Goal: Information Seeking & Learning: Find specific page/section

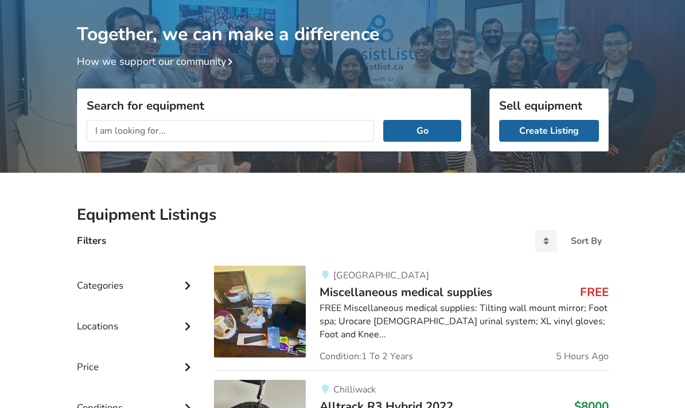
scroll to position [53, 0]
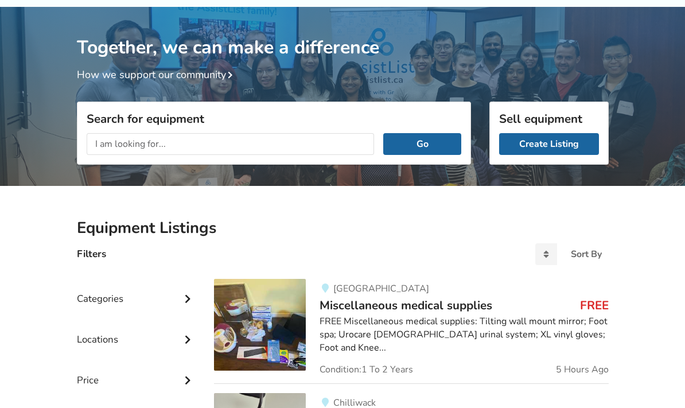
click at [591, 330] on div "FREE Miscellaneous medical supplies: Tilting wall mount mirror; Foot spa; Uroca…" at bounding box center [464, 335] width 289 height 40
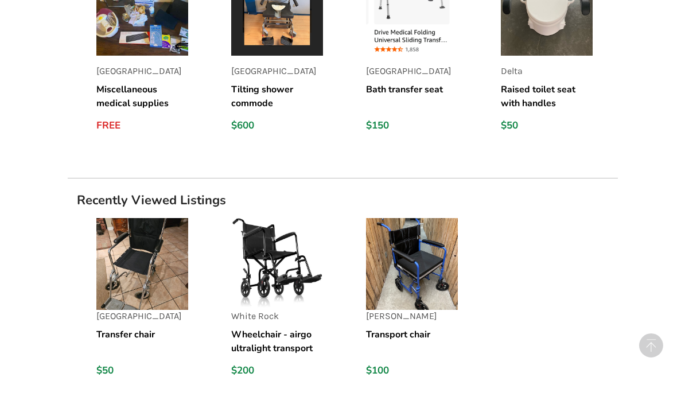
scroll to position [922, 0]
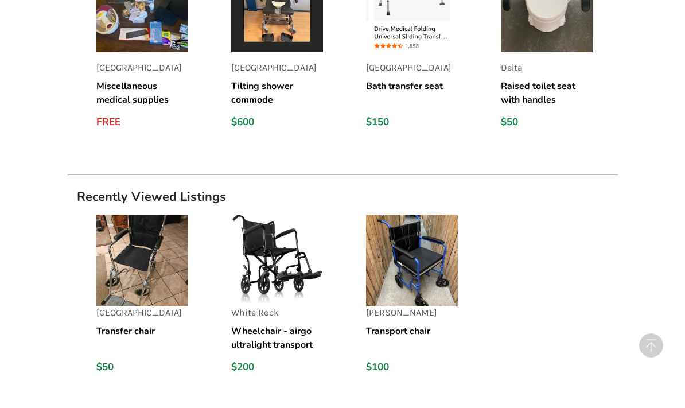
click at [444, 294] on img at bounding box center [412, 261] width 92 height 92
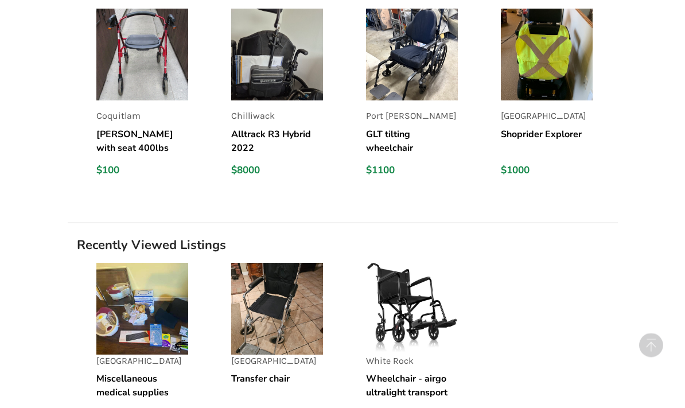
scroll to position [1231, 0]
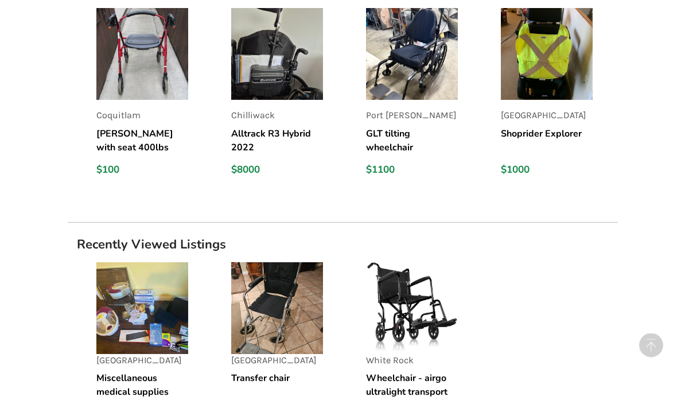
click at [439, 380] on h5 "Wheelchair - airgo ultralight transport chair" at bounding box center [412, 386] width 92 height 28
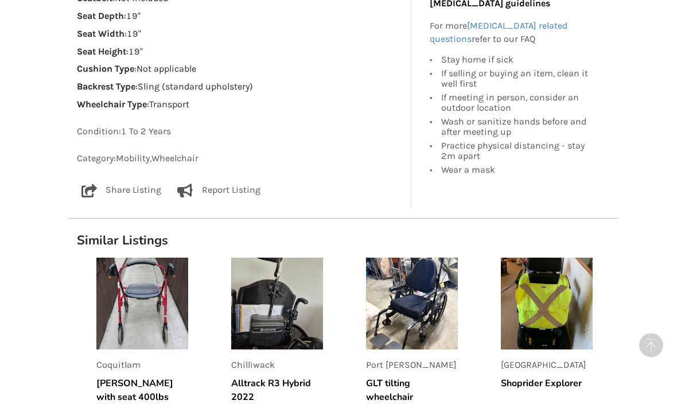
scroll to position [838, 0]
click at [410, 394] on h5 "GLT tilting wheelchair" at bounding box center [412, 391] width 92 height 28
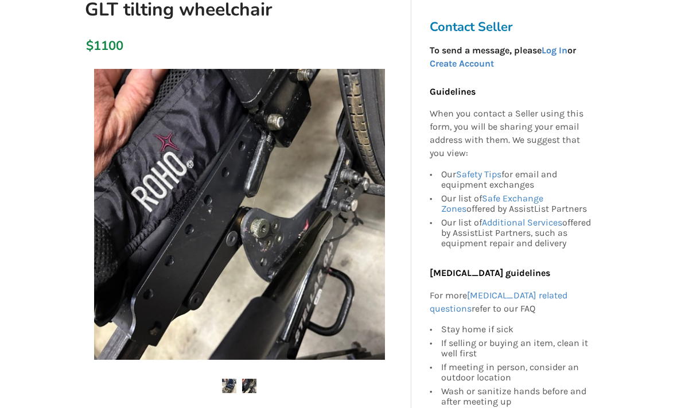
scroll to position [144, 0]
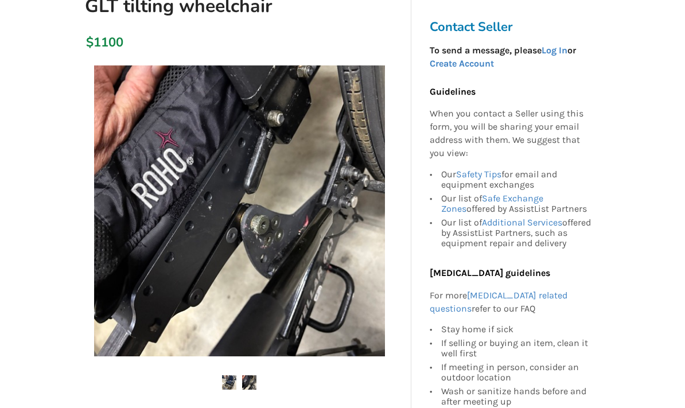
click at [517, 351] on div "If selling or buying an item, clean it well first" at bounding box center [517, 349] width 153 height 24
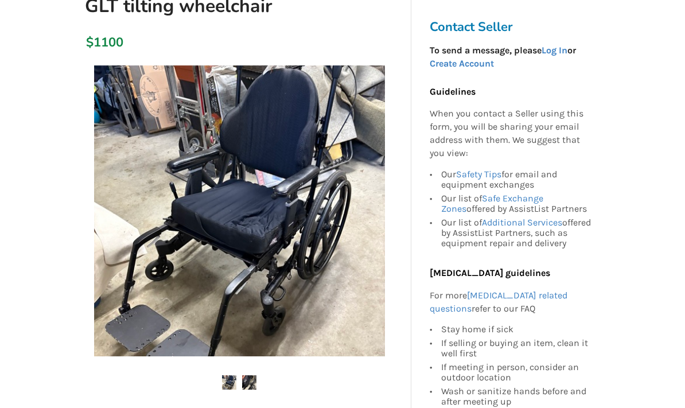
click at [339, 293] on img at bounding box center [239, 210] width 291 height 291
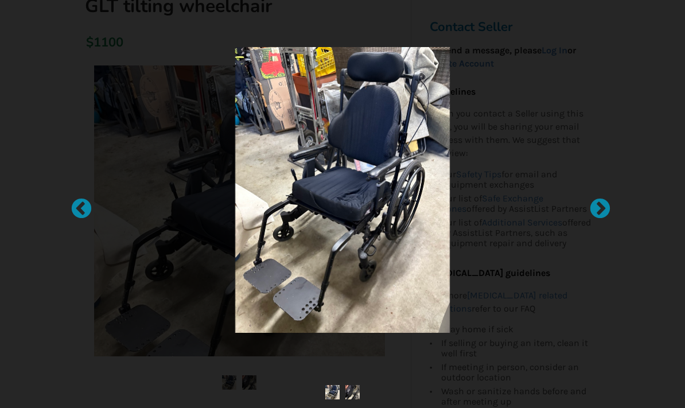
click at [408, 333] on img at bounding box center [342, 190] width 214 height 286
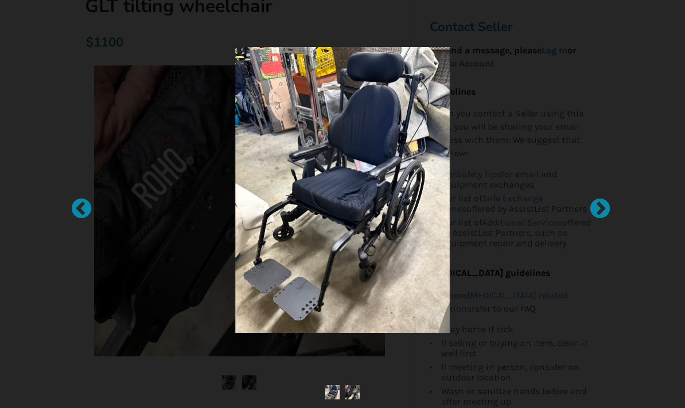
click at [423, 251] on img at bounding box center [342, 190] width 214 height 286
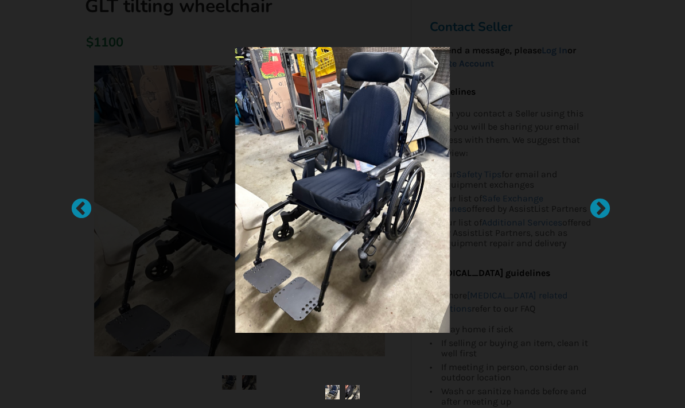
click at [81, 195] on div at bounding box center [342, 204] width 685 height 408
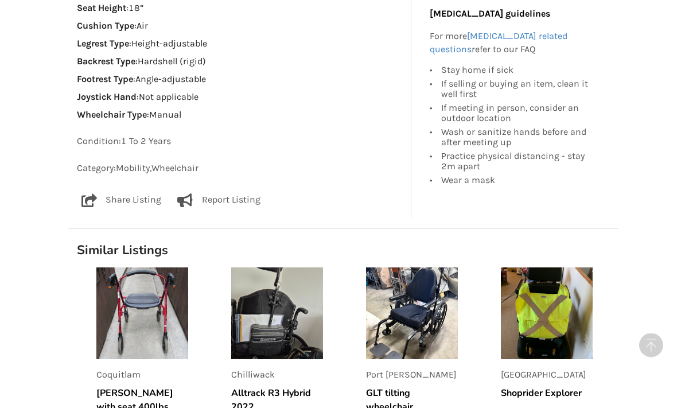
scroll to position [849, 0]
click at [286, 333] on img at bounding box center [277, 313] width 92 height 92
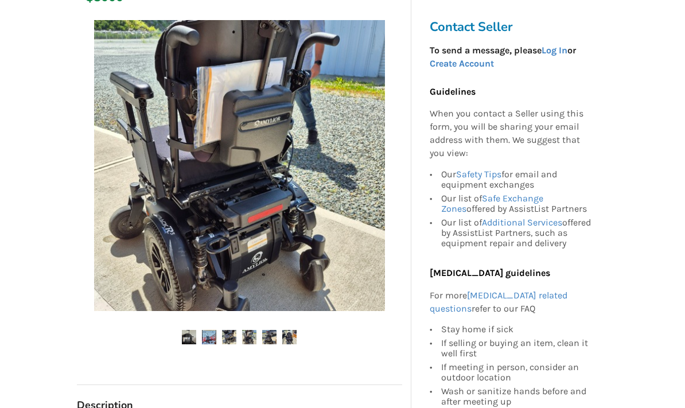
scroll to position [204, 0]
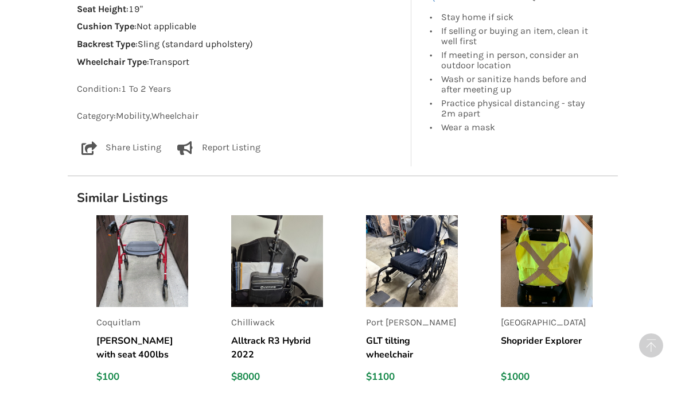
click at [432, 285] on img at bounding box center [412, 261] width 92 height 92
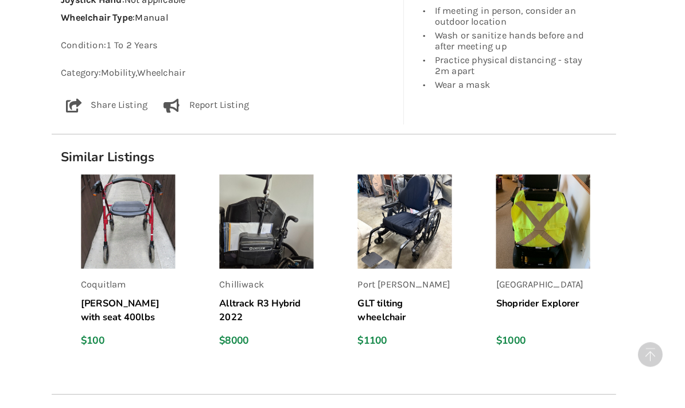
scroll to position [946, 0]
click at [551, 246] on img at bounding box center [547, 216] width 92 height 92
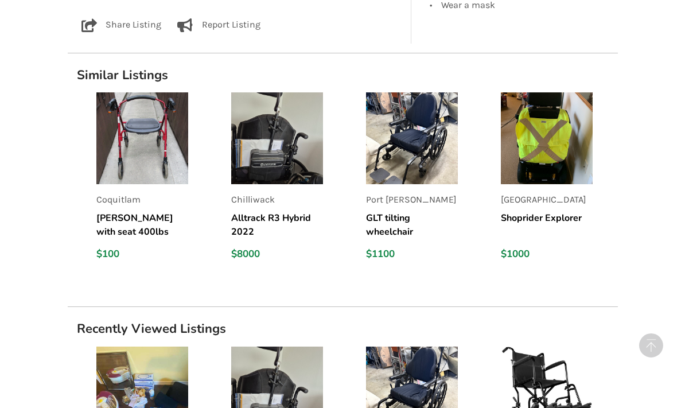
scroll to position [757, 0]
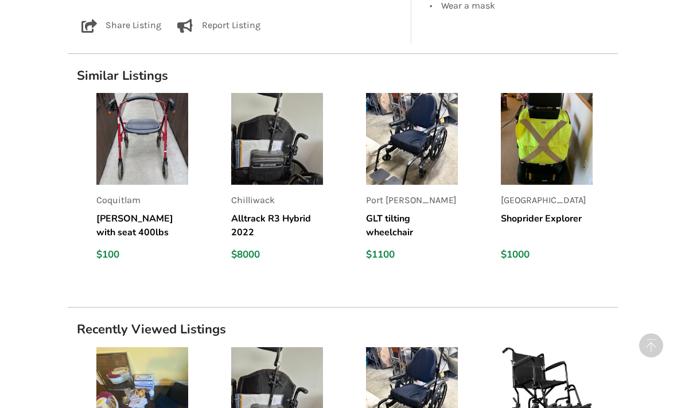
click at [436, 158] on img at bounding box center [412, 139] width 92 height 92
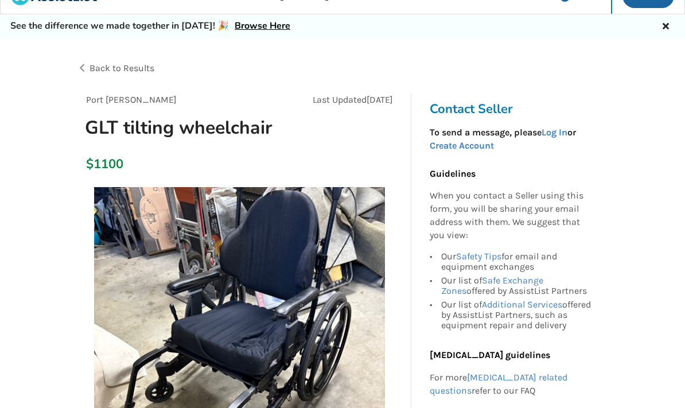
scroll to position [14, 0]
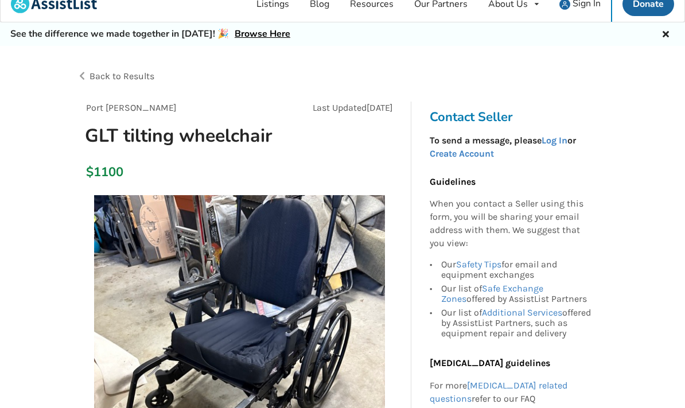
click at [278, 342] on img at bounding box center [239, 340] width 291 height 291
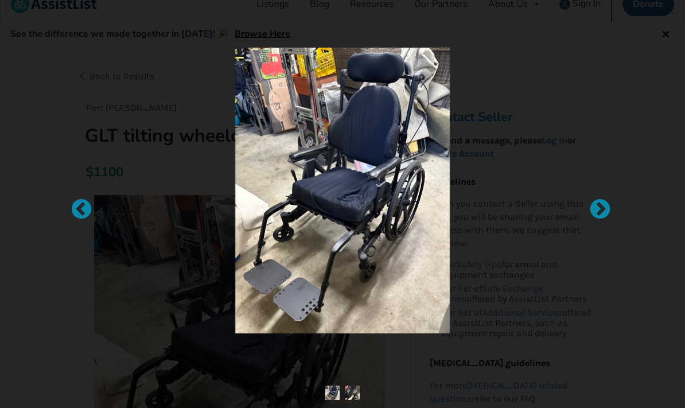
click at [275, 334] on img at bounding box center [342, 191] width 214 height 286
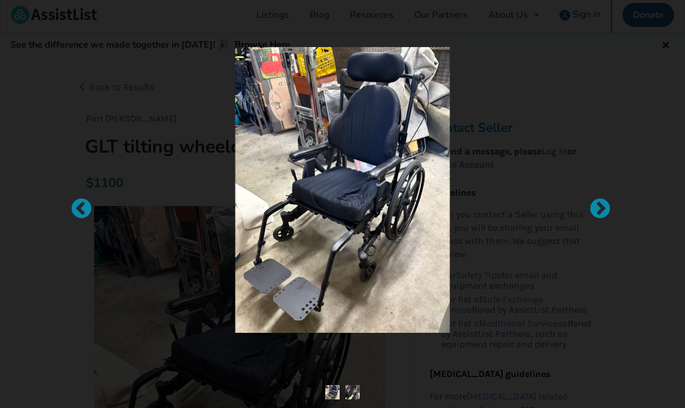
scroll to position [0, 0]
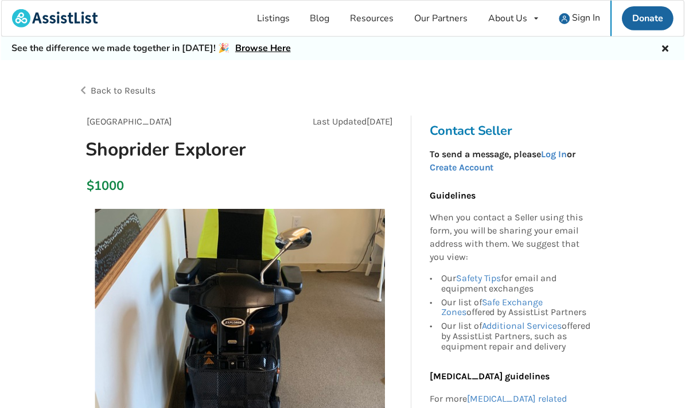
scroll to position [1, 0]
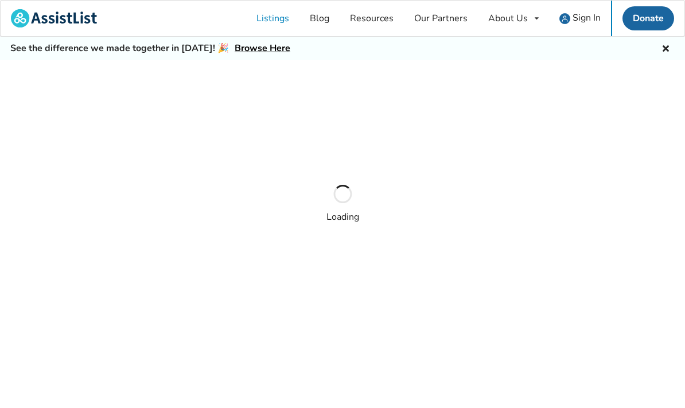
scroll to position [53, 0]
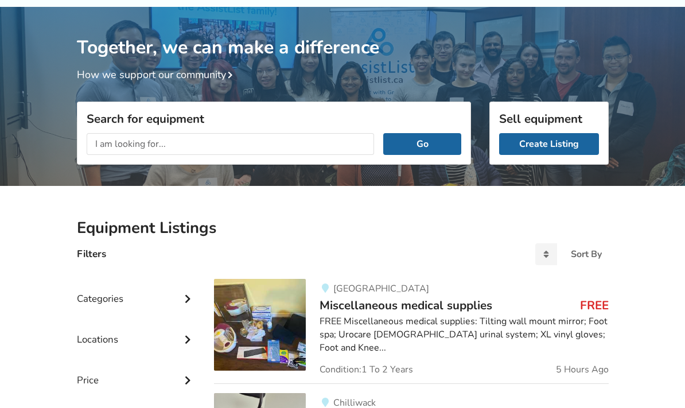
click at [147, 139] on input "text" at bounding box center [231, 144] width 288 height 22
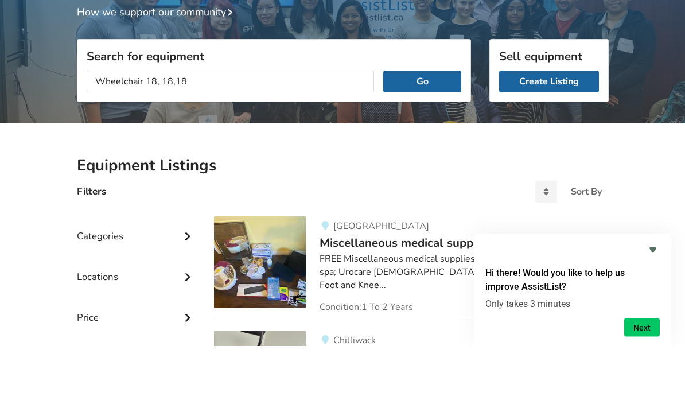
type input "Wheelchair 18, 18,18"
click at [429, 133] on button "Go" at bounding box center [421, 144] width 77 height 22
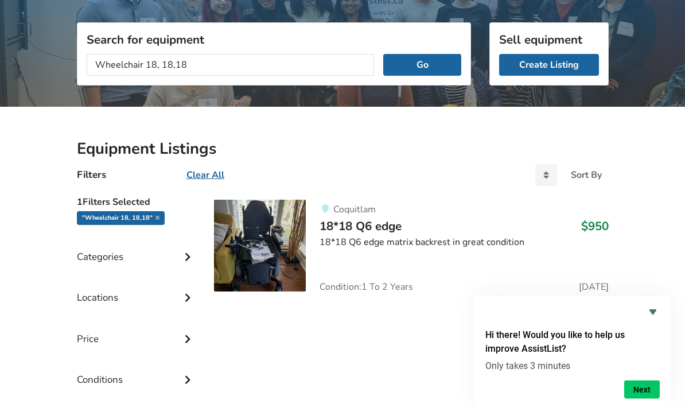
scroll to position [135, 0]
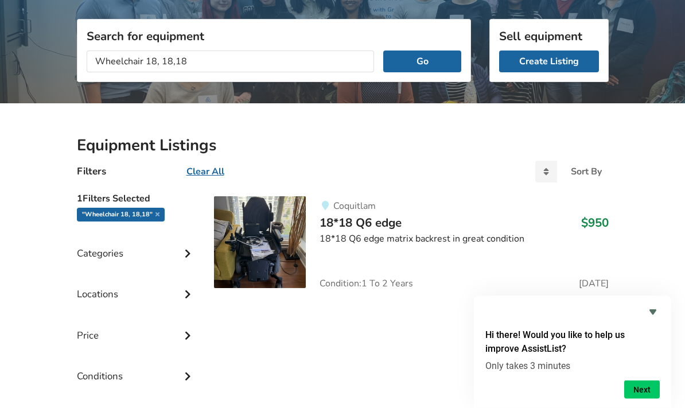
click at [273, 263] on img at bounding box center [260, 243] width 92 height 92
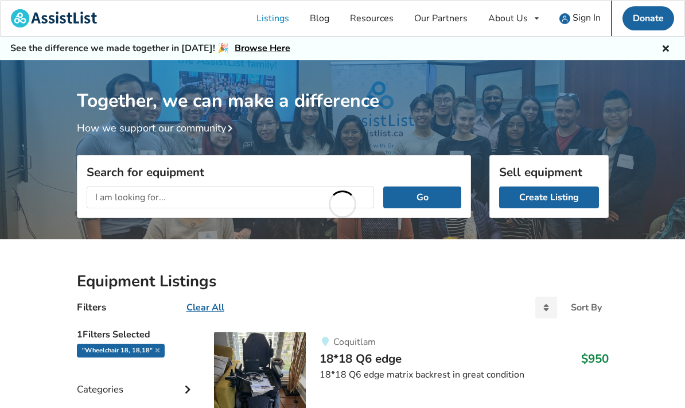
scroll to position [136, 0]
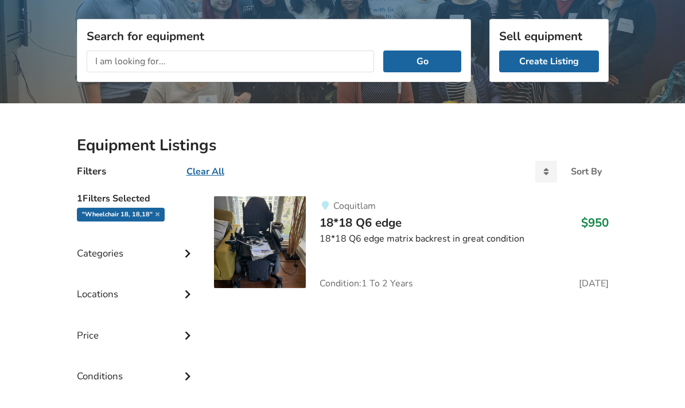
click at [102, 67] on input "text" at bounding box center [231, 62] width 288 height 22
type input "Manual wheelchair 18,18,18"
click at [423, 61] on button "Go" at bounding box center [421, 62] width 77 height 22
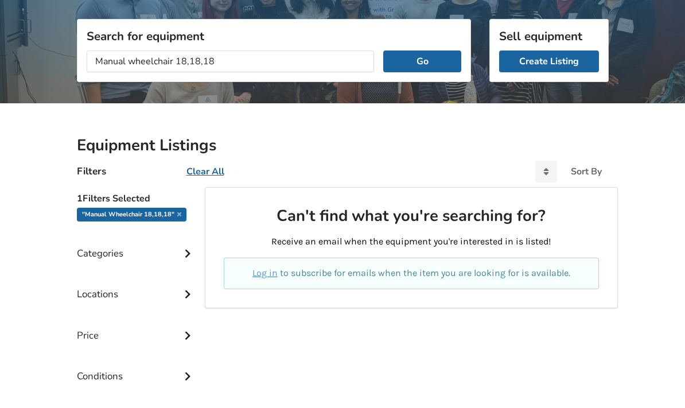
click at [416, 67] on button "Go" at bounding box center [421, 62] width 77 height 22
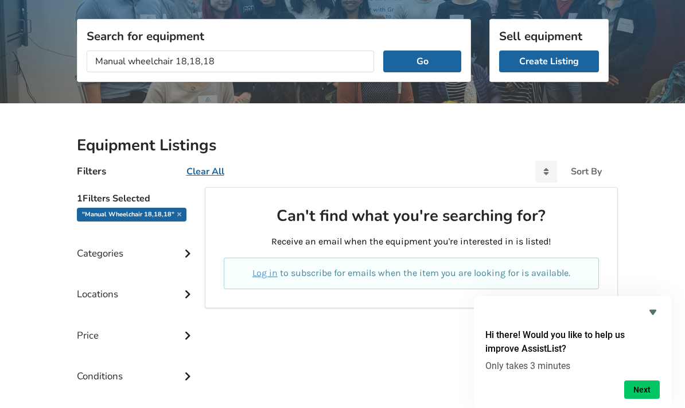
click at [424, 52] on button "Go" at bounding box center [421, 62] width 77 height 22
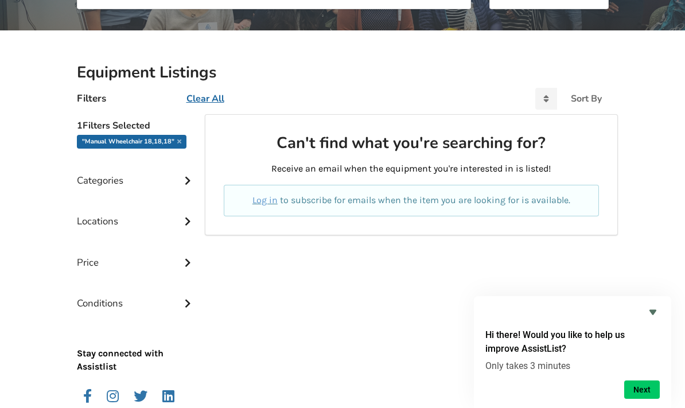
scroll to position [226, 0]
